Goal: Task Accomplishment & Management: Manage account settings

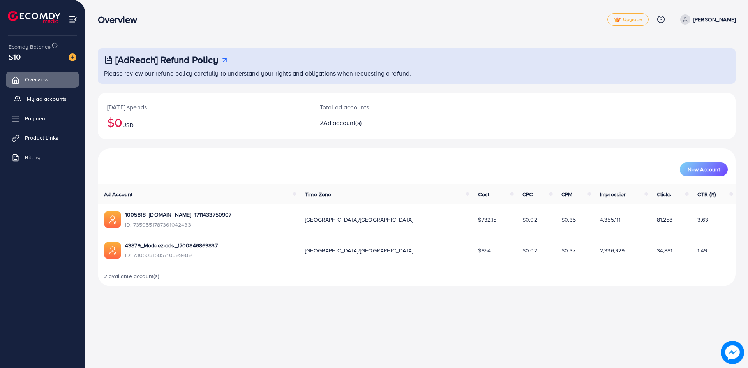
click at [51, 101] on span "My ad accounts" at bounding box center [47, 99] width 40 height 8
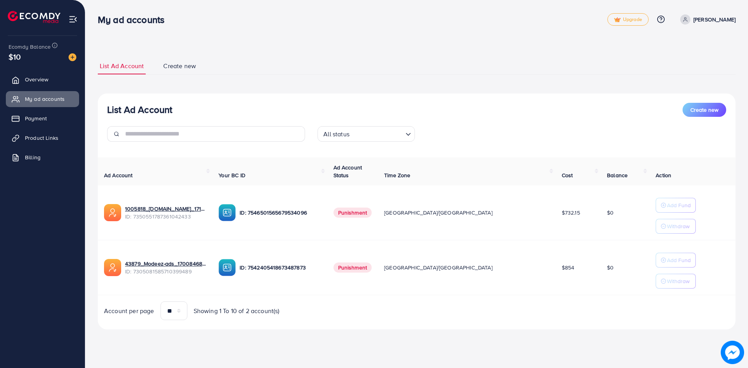
click at [372, 212] on span "Punishment" at bounding box center [353, 213] width 39 height 10
click at [667, 282] on p "Withdraw" at bounding box center [678, 281] width 23 height 9
click at [194, 65] on span "Create new" at bounding box center [179, 66] width 33 height 9
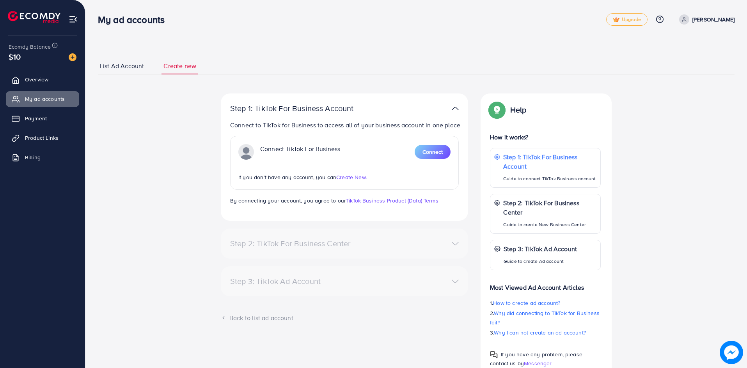
scroll to position [31, 0]
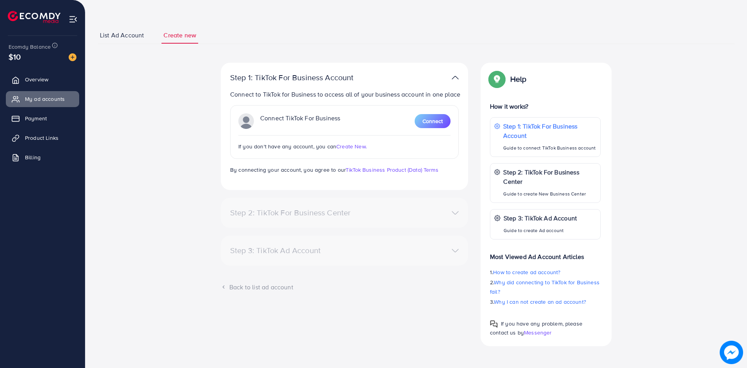
click at [537, 334] on span "Messenger" at bounding box center [538, 333] width 28 height 8
click at [71, 133] on link "Product Links" at bounding box center [42, 138] width 73 height 16
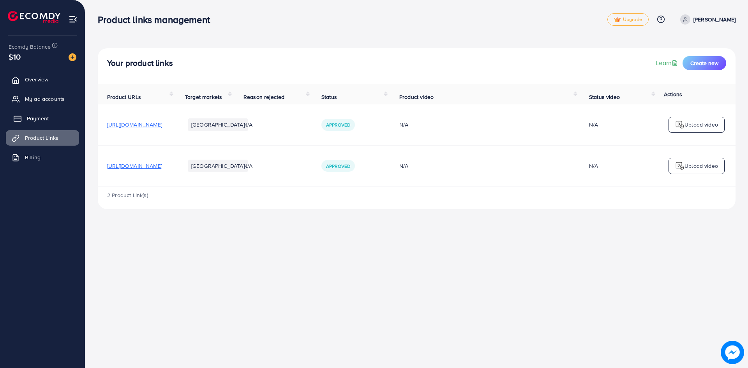
click at [56, 123] on link "Payment" at bounding box center [42, 119] width 73 height 16
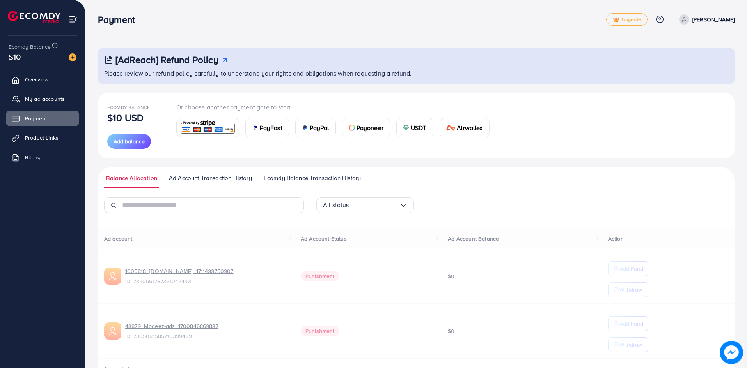
click at [227, 179] on span "Ad Account Transaction History" at bounding box center [210, 178] width 83 height 9
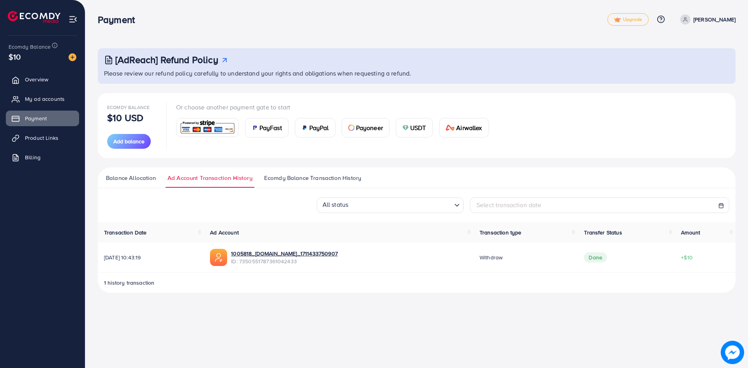
click at [280, 174] on span "Ecomdy Balance Transaction History" at bounding box center [312, 178] width 97 height 9
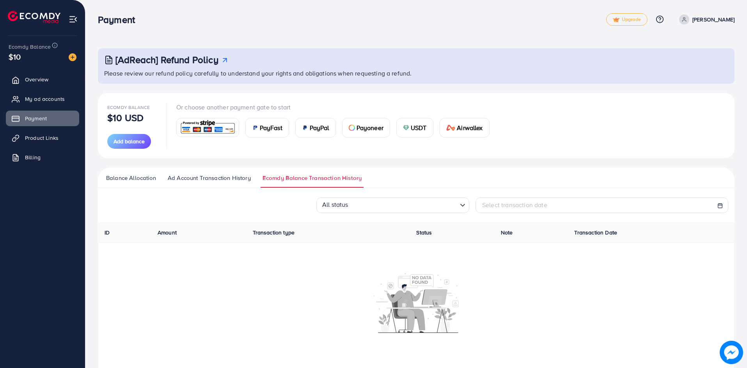
click at [223, 176] on span "Ad Account Transaction History" at bounding box center [209, 178] width 83 height 9
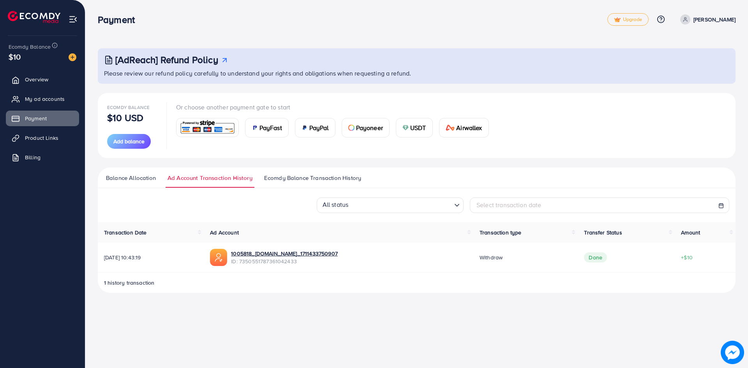
click at [322, 176] on span "Ecomdy Balance Transaction History" at bounding box center [312, 178] width 97 height 9
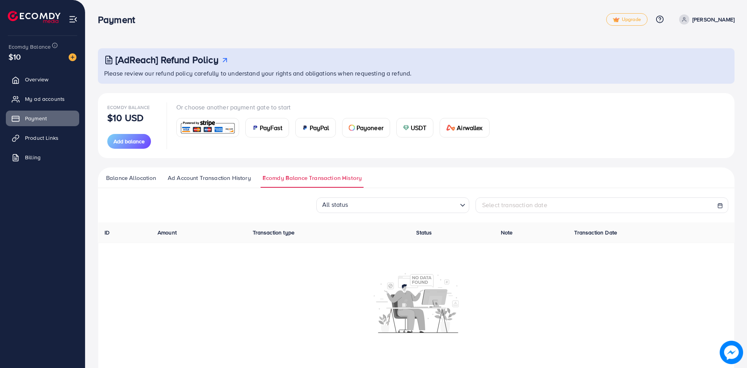
click at [146, 174] on span "Balance Allocation" at bounding box center [131, 178] width 50 height 9
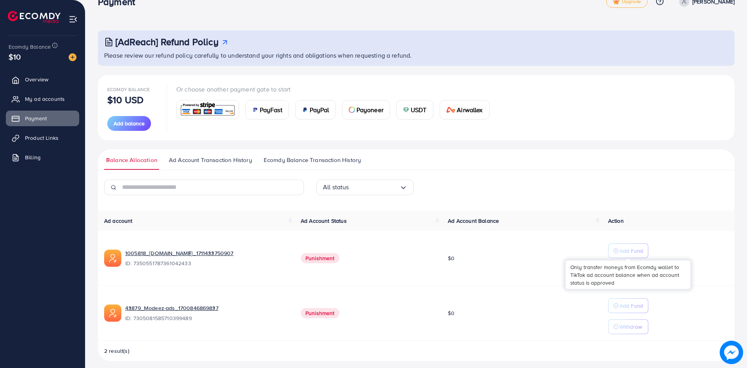
scroll to position [23, 0]
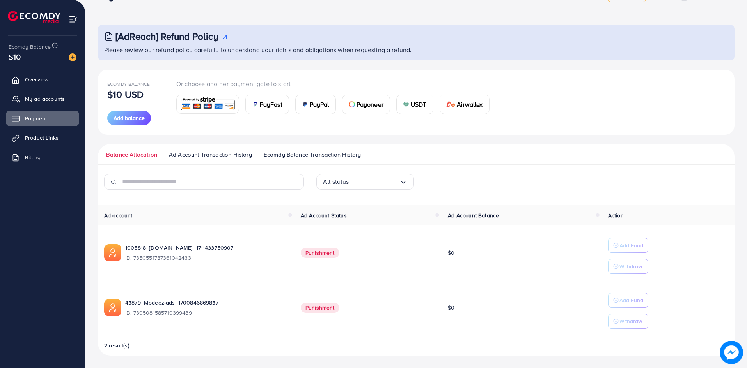
click at [200, 152] on span "Ad Account Transaction History" at bounding box center [210, 154] width 83 height 9
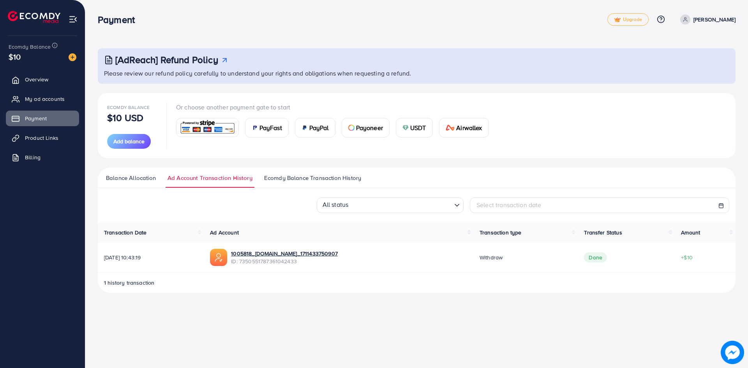
click at [314, 179] on span "Ecomdy Balance Transaction History" at bounding box center [312, 178] width 97 height 9
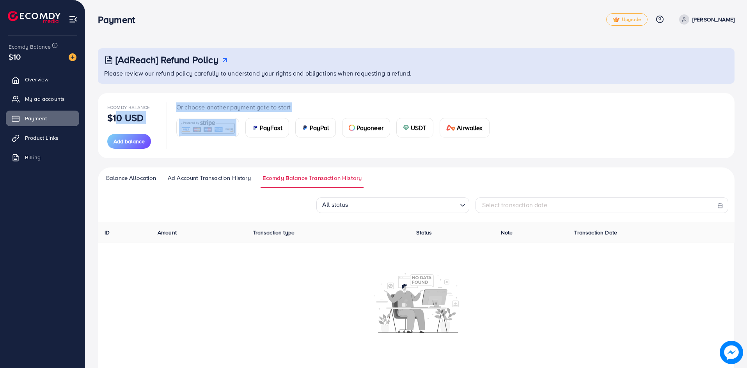
drag, startPoint x: 113, startPoint y: 117, endPoint x: 187, endPoint y: 110, distance: 74.8
click at [172, 119] on div "Ecomdy Balance $10 USD Add balance Or choose another payment gate to start PayF…" at bounding box center [415, 126] width 617 height 46
click at [218, 54] on h3 "[AdReach] Refund Policy" at bounding box center [166, 59] width 103 height 11
